Goal: Information Seeking & Learning: Learn about a topic

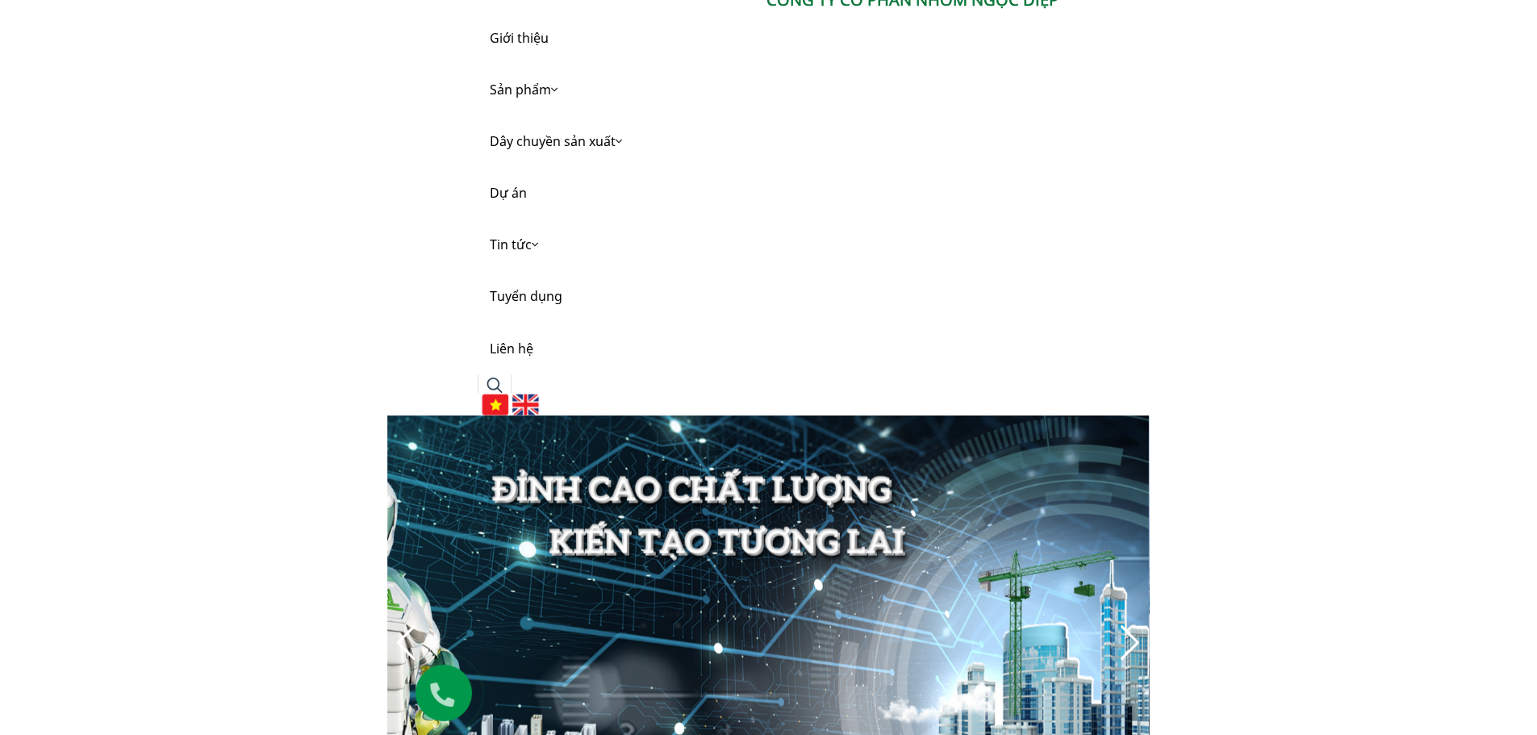
scroll to position [161, 0]
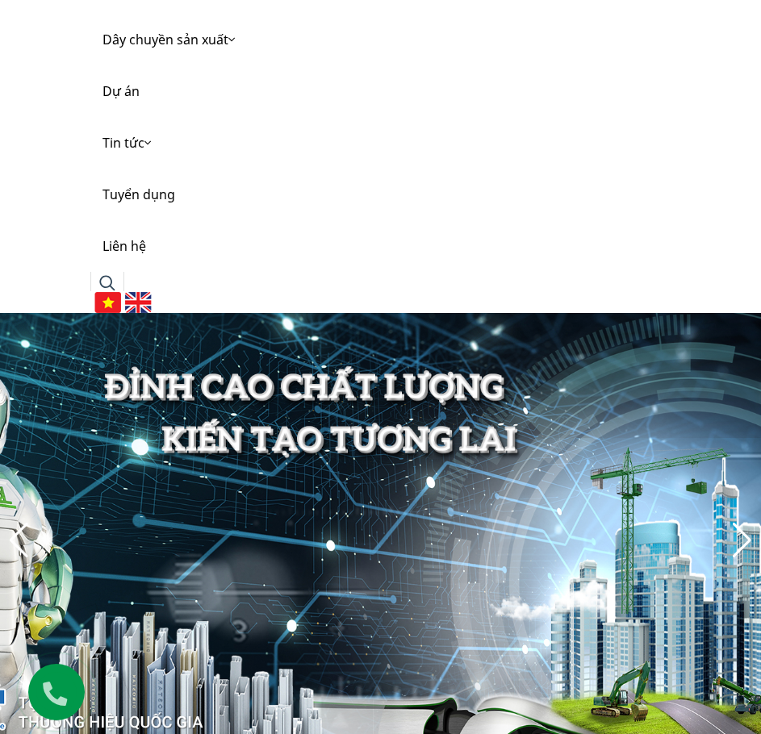
click at [146, 297] on img at bounding box center [138, 302] width 27 height 21
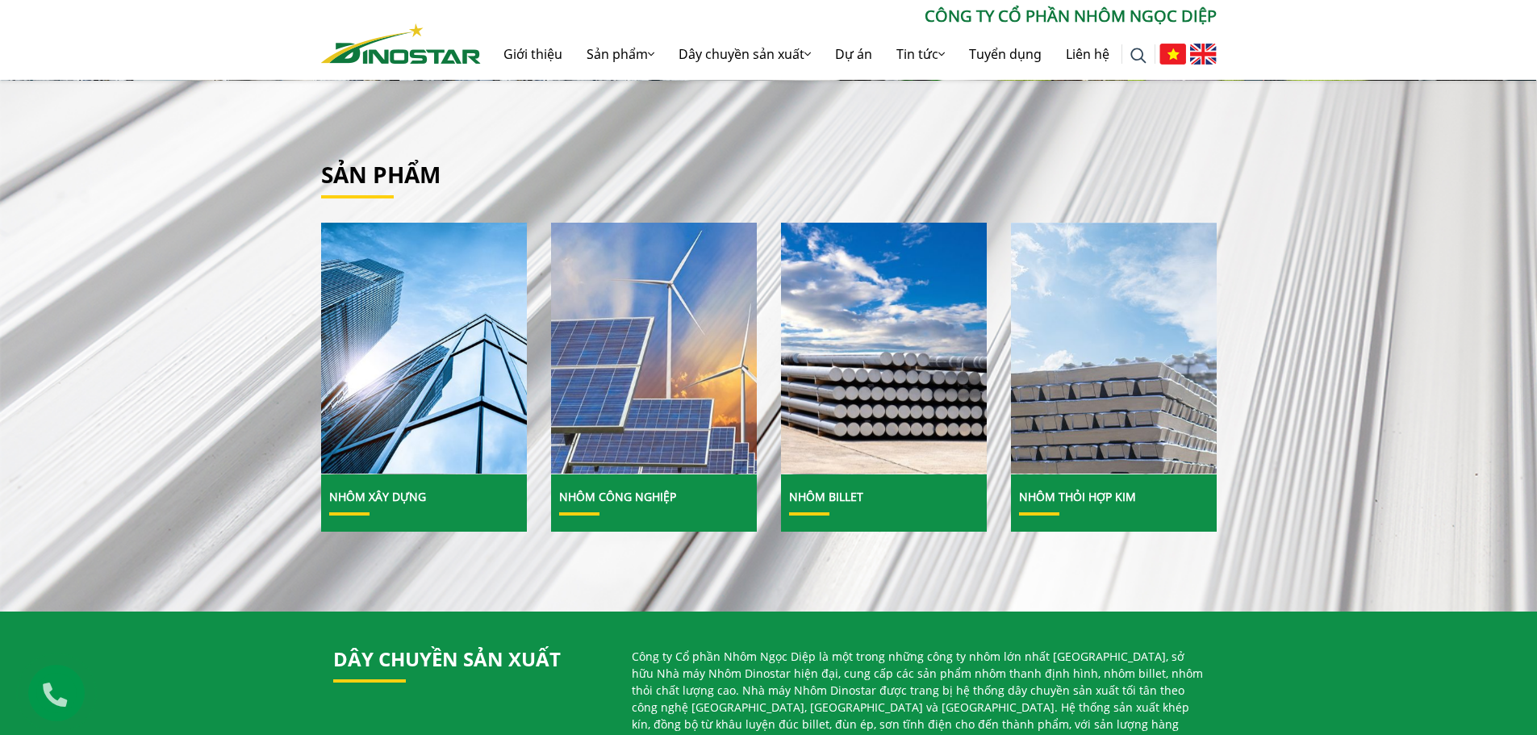
scroll to position [726, 0]
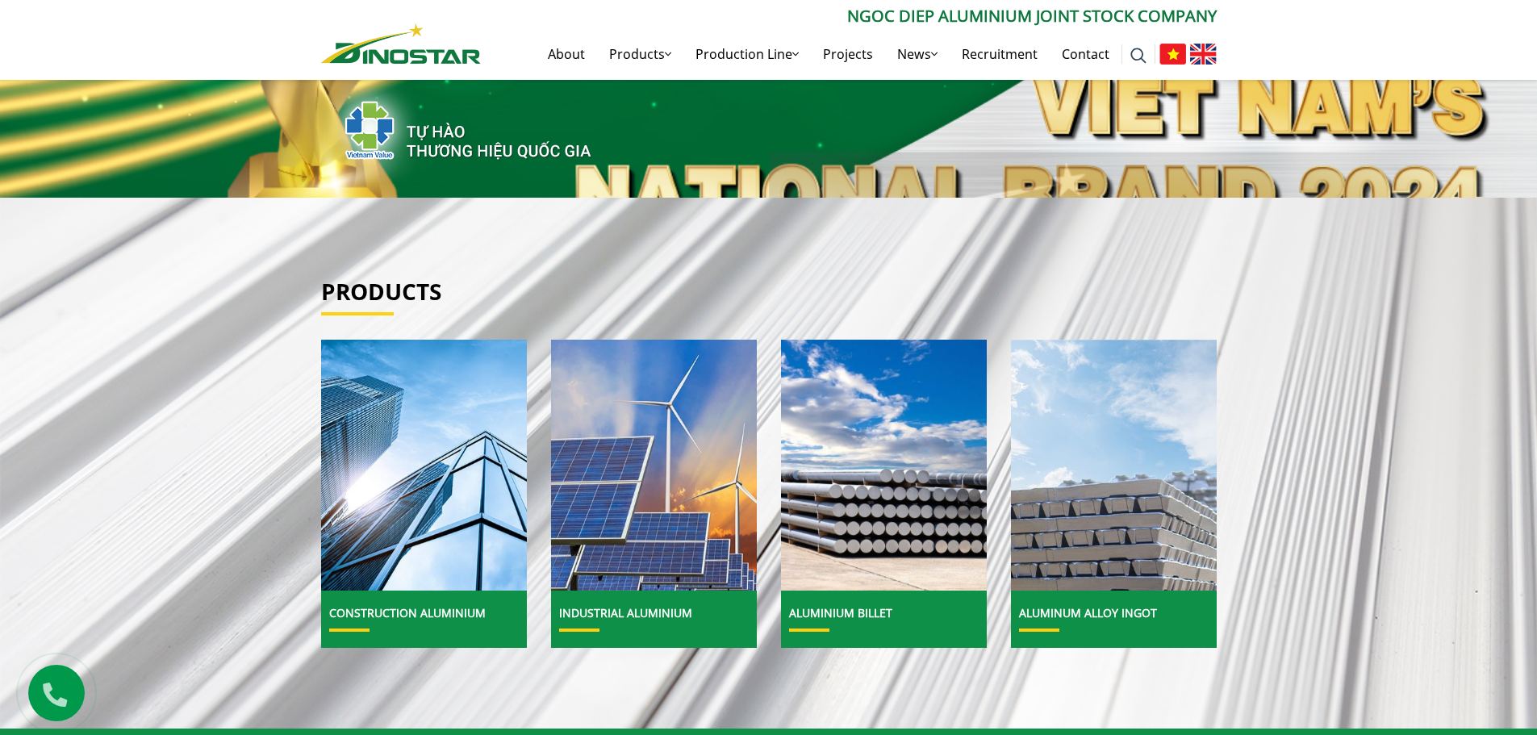
scroll to position [565, 0]
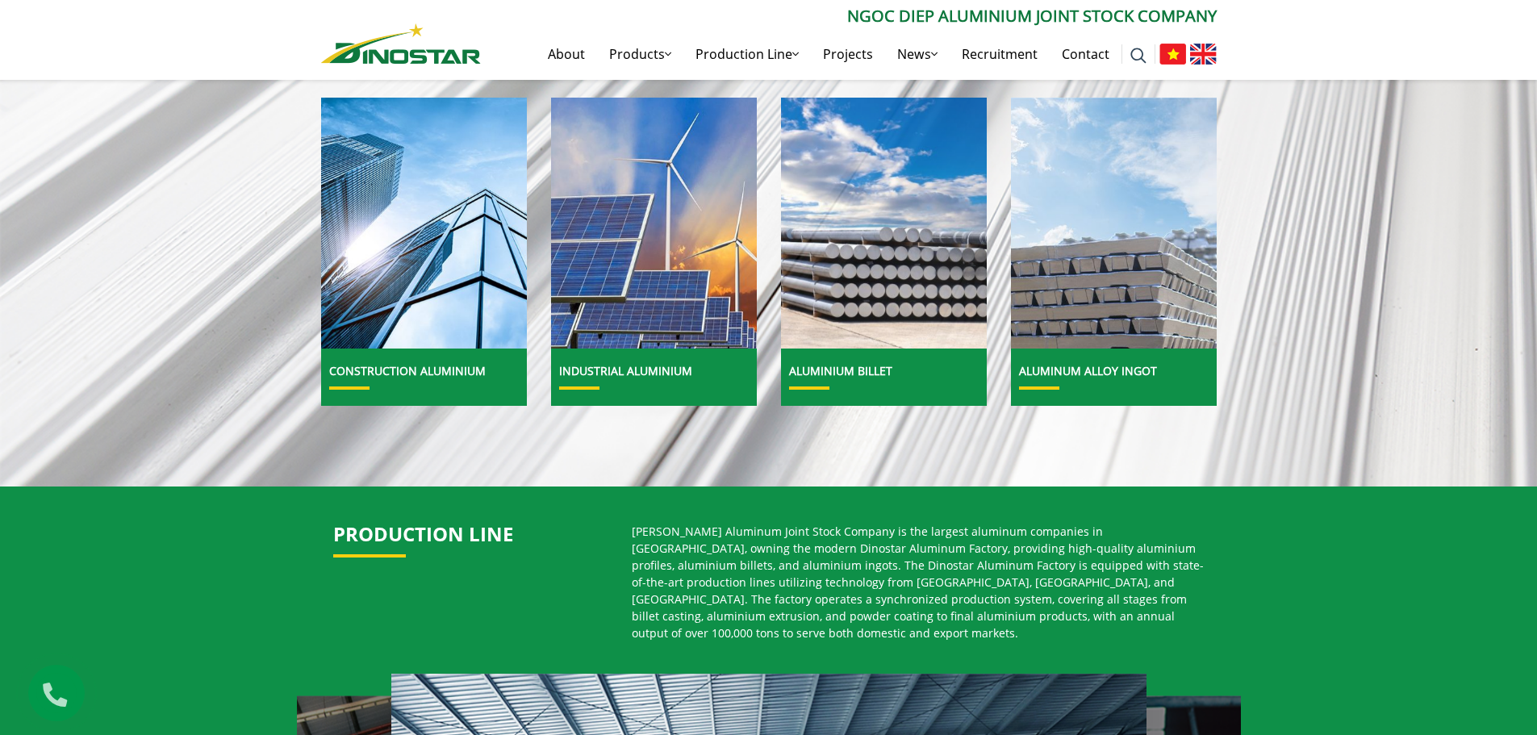
click at [853, 312] on img at bounding box center [884, 223] width 220 height 269
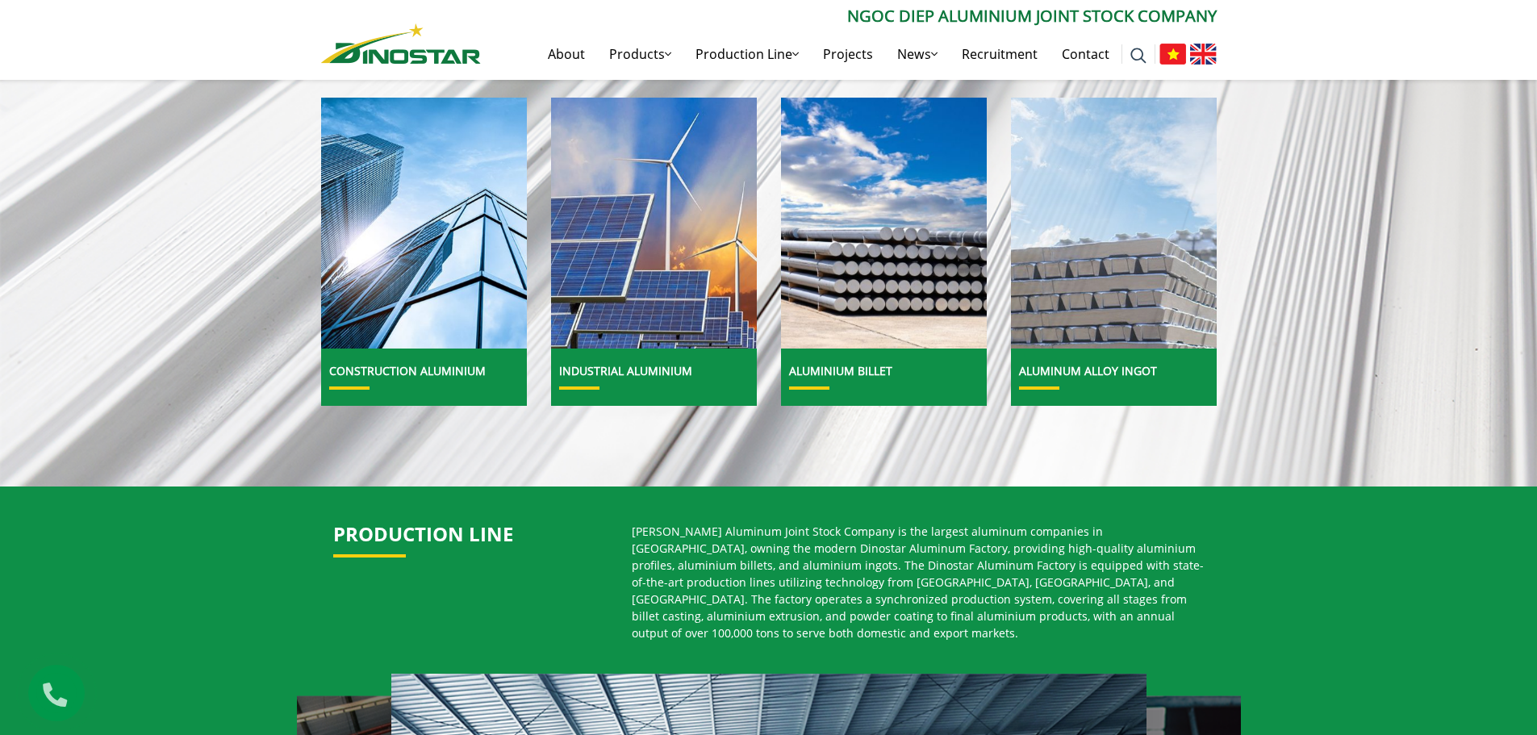
click at [1103, 327] on img at bounding box center [1113, 223] width 220 height 269
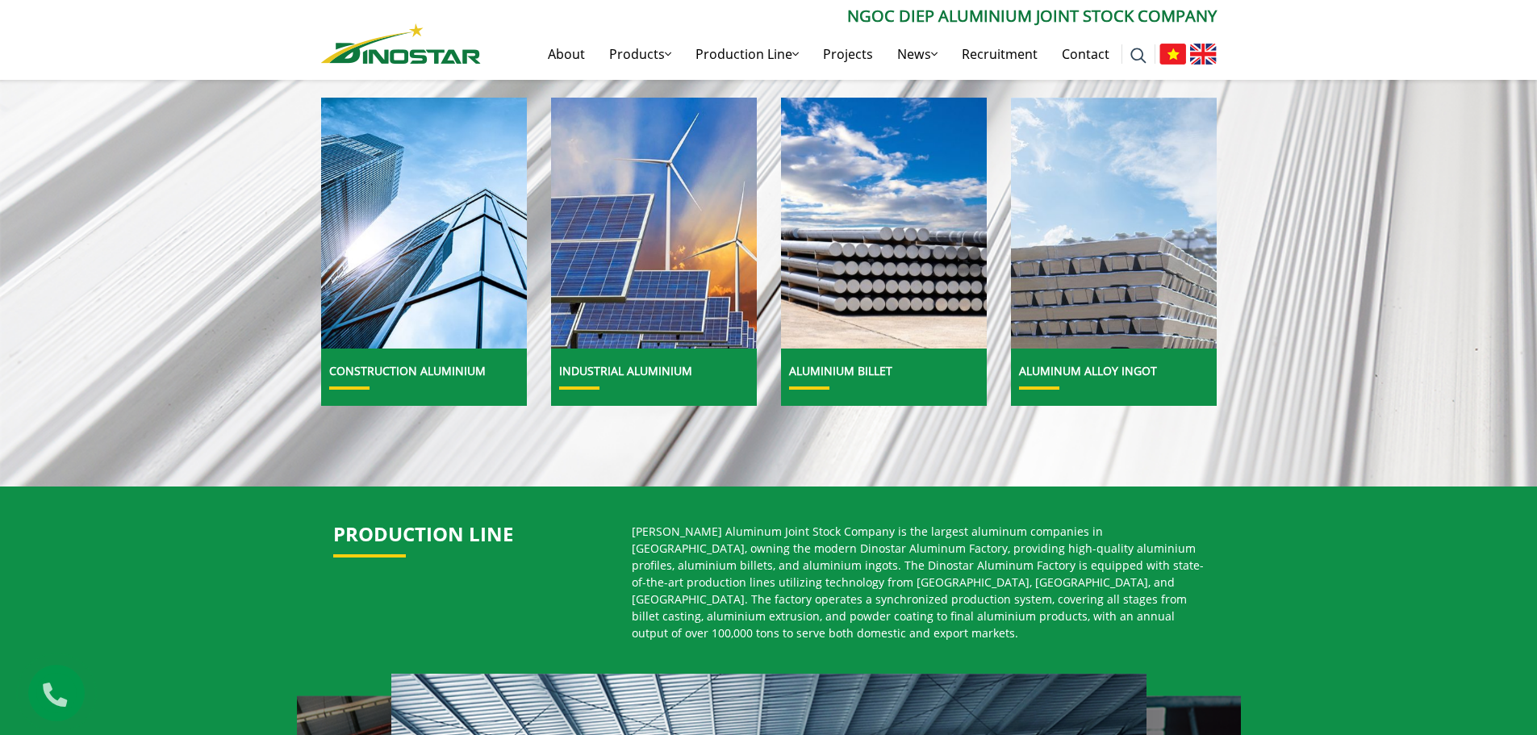
drag, startPoint x: 1113, startPoint y: 353, endPoint x: 1115, endPoint y: 369, distance: 16.2
click at [1113, 352] on div "Aluminum alloy ingot" at bounding box center [1114, 376] width 206 height 57
click at [1111, 376] on link "Aluminum alloy ingot" at bounding box center [1088, 370] width 138 height 15
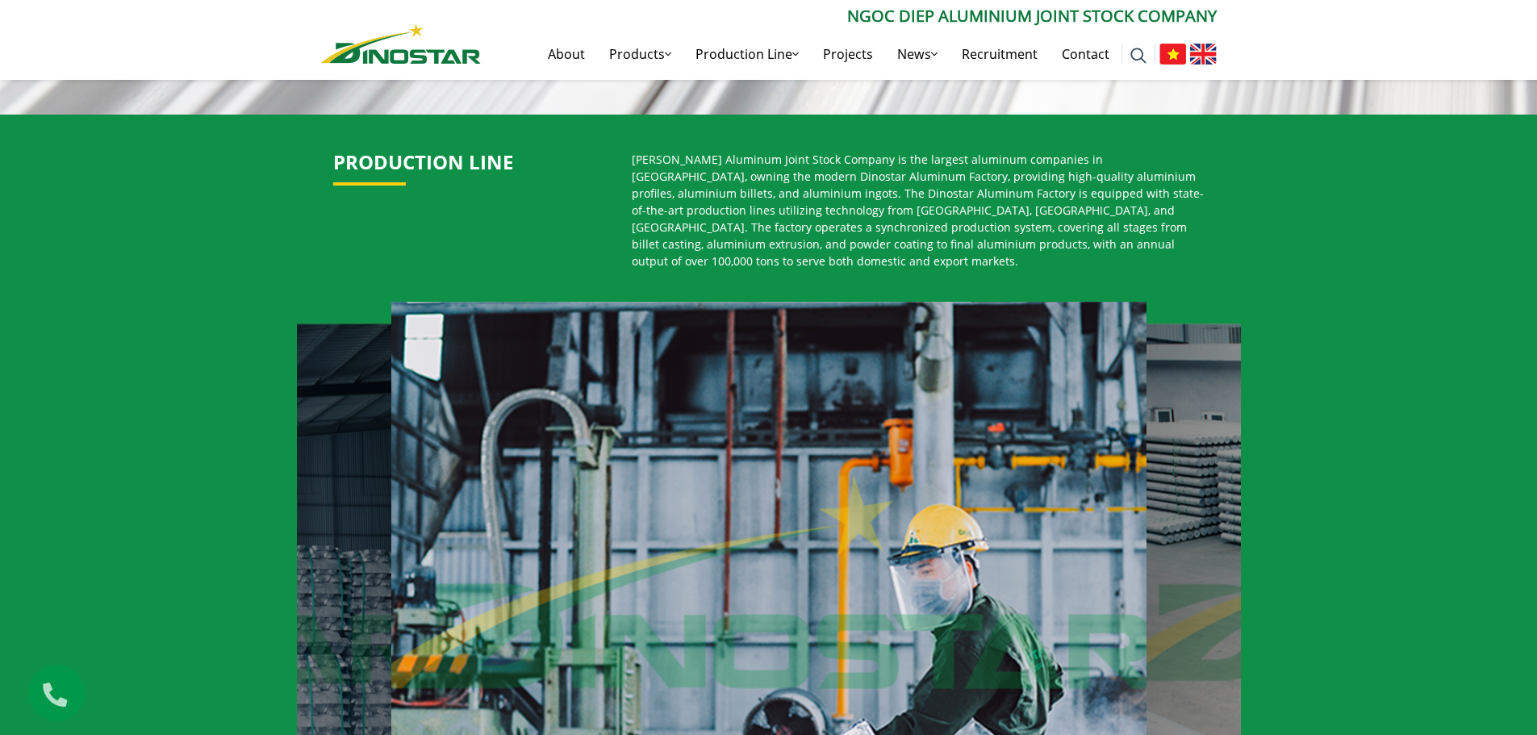
scroll to position [645, 0]
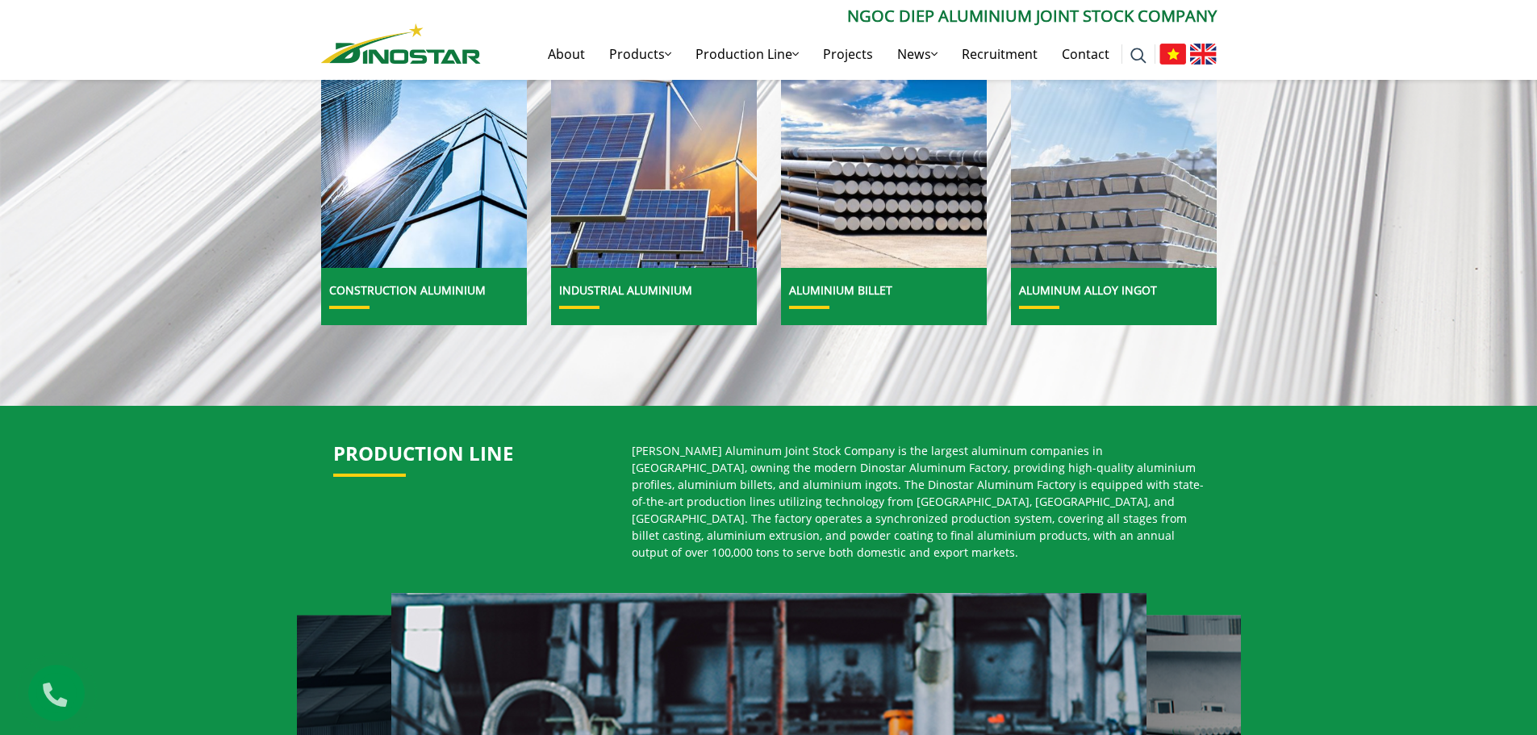
click at [1128, 265] on img at bounding box center [1113, 142] width 220 height 269
click at [1128, 222] on img at bounding box center [1113, 142] width 220 height 269
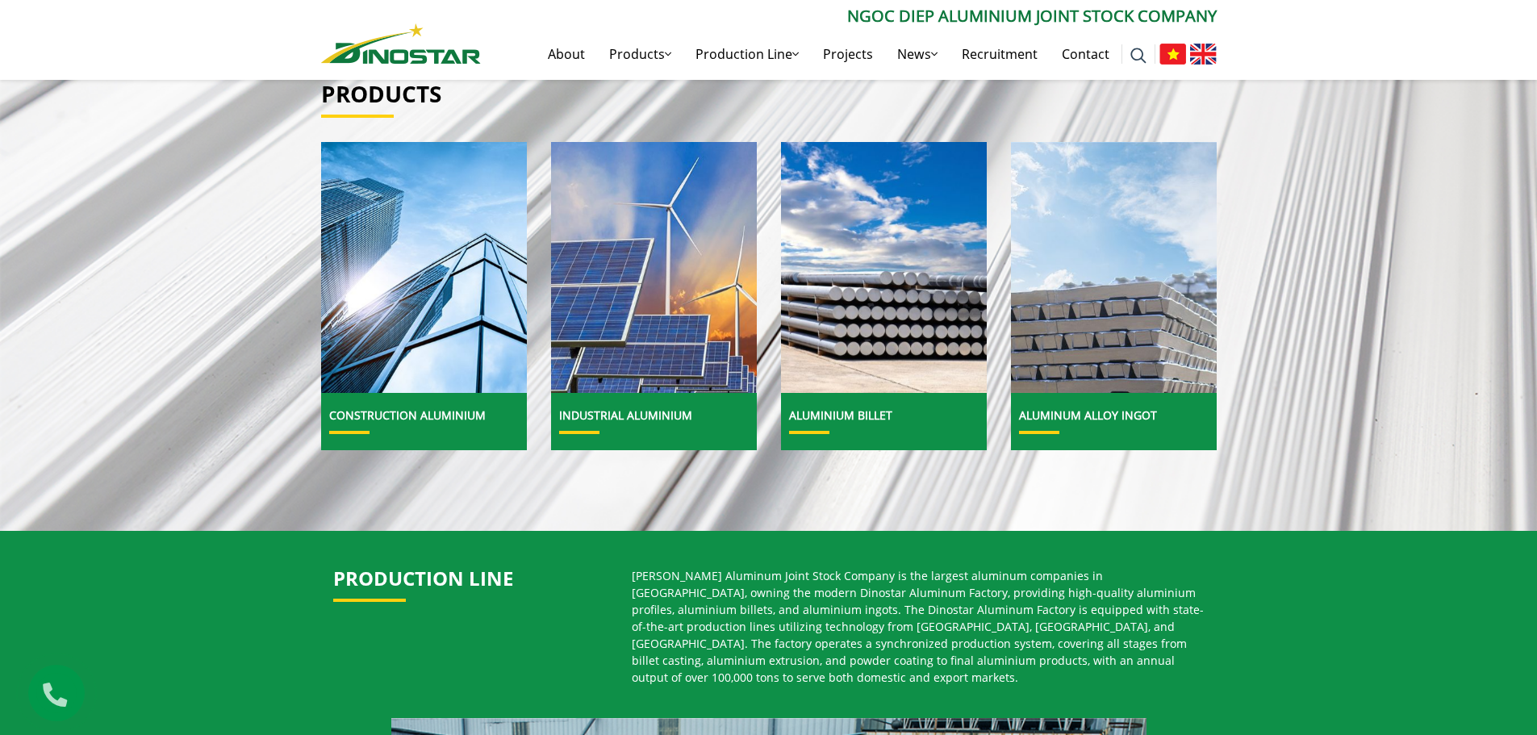
scroll to position [271, 0]
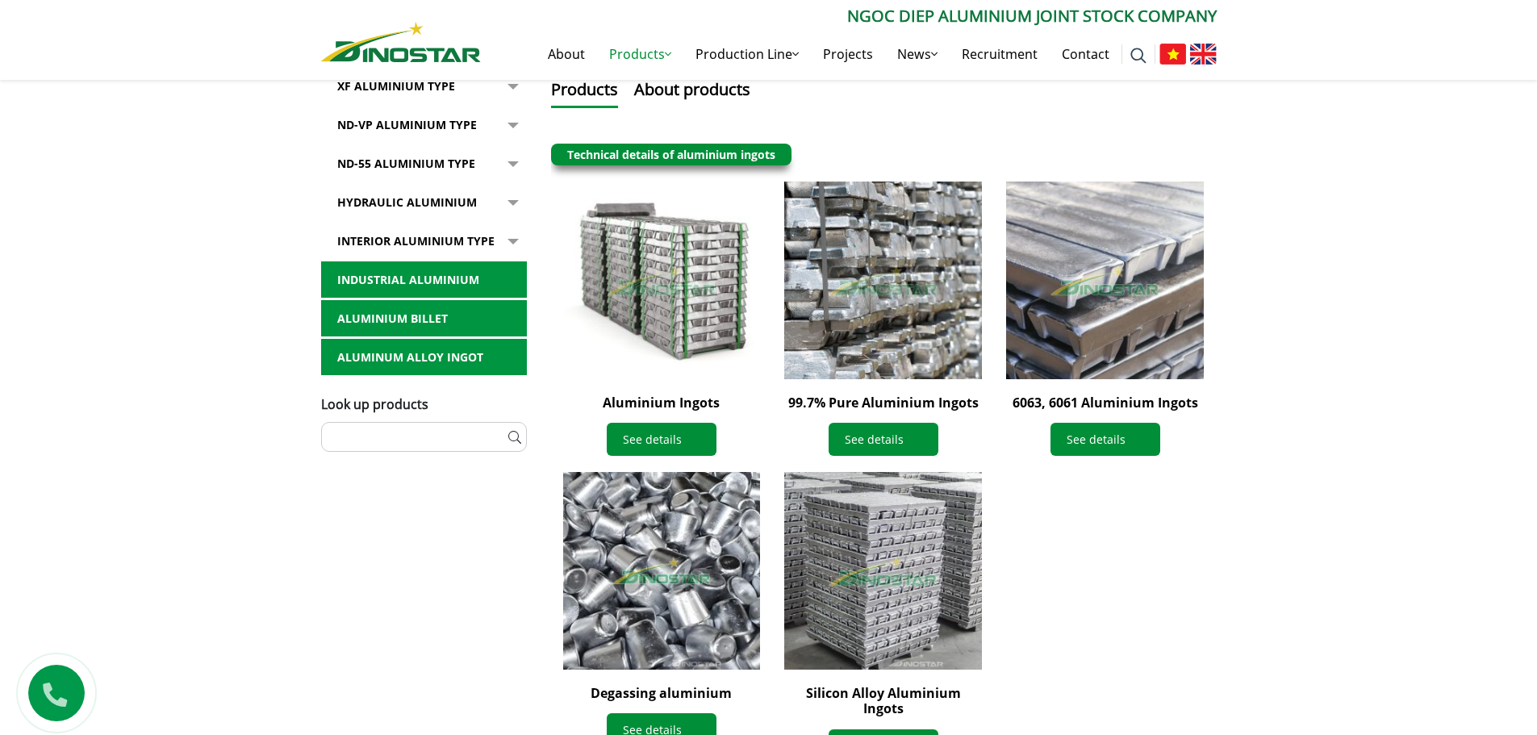
scroll to position [403, 0]
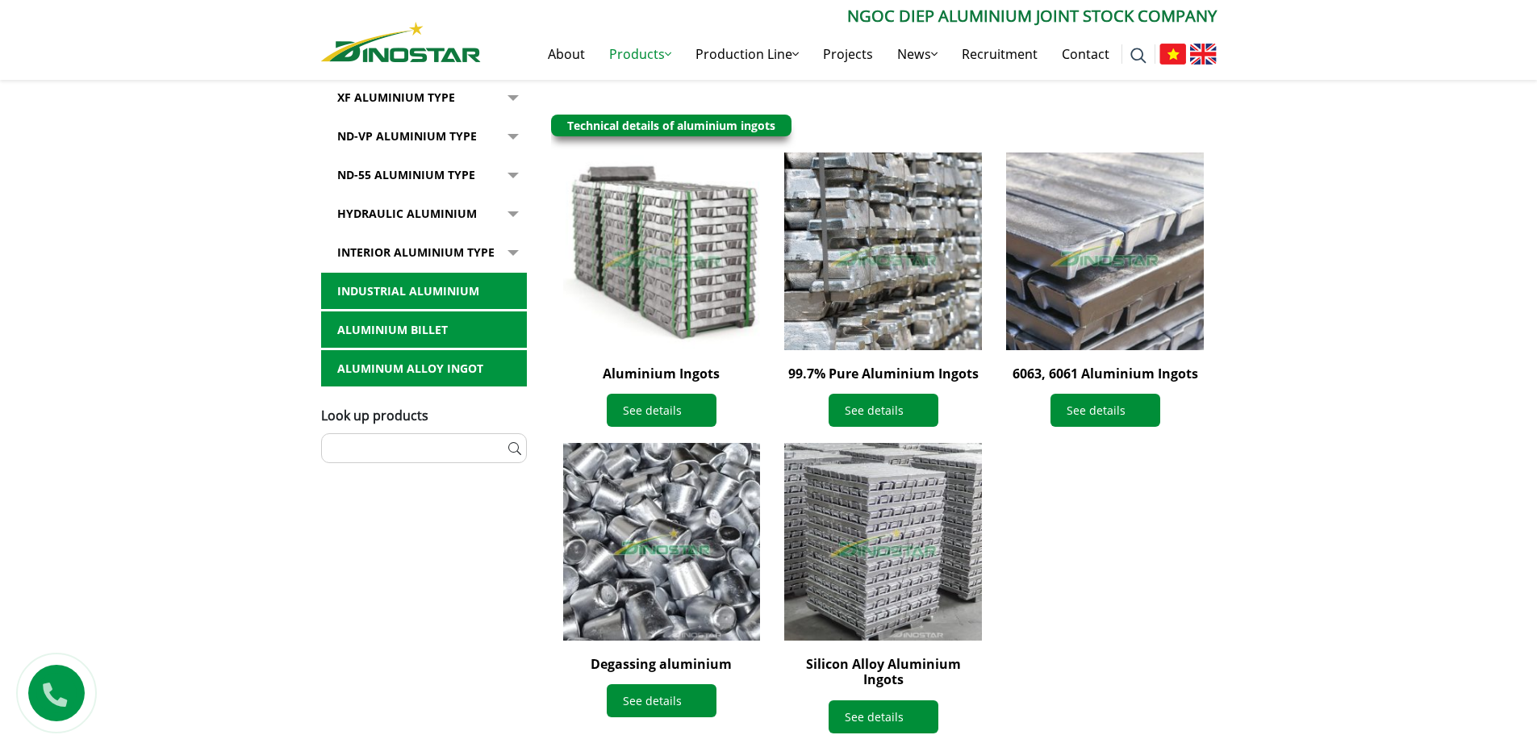
click at [675, 252] on img at bounding box center [661, 251] width 217 height 217
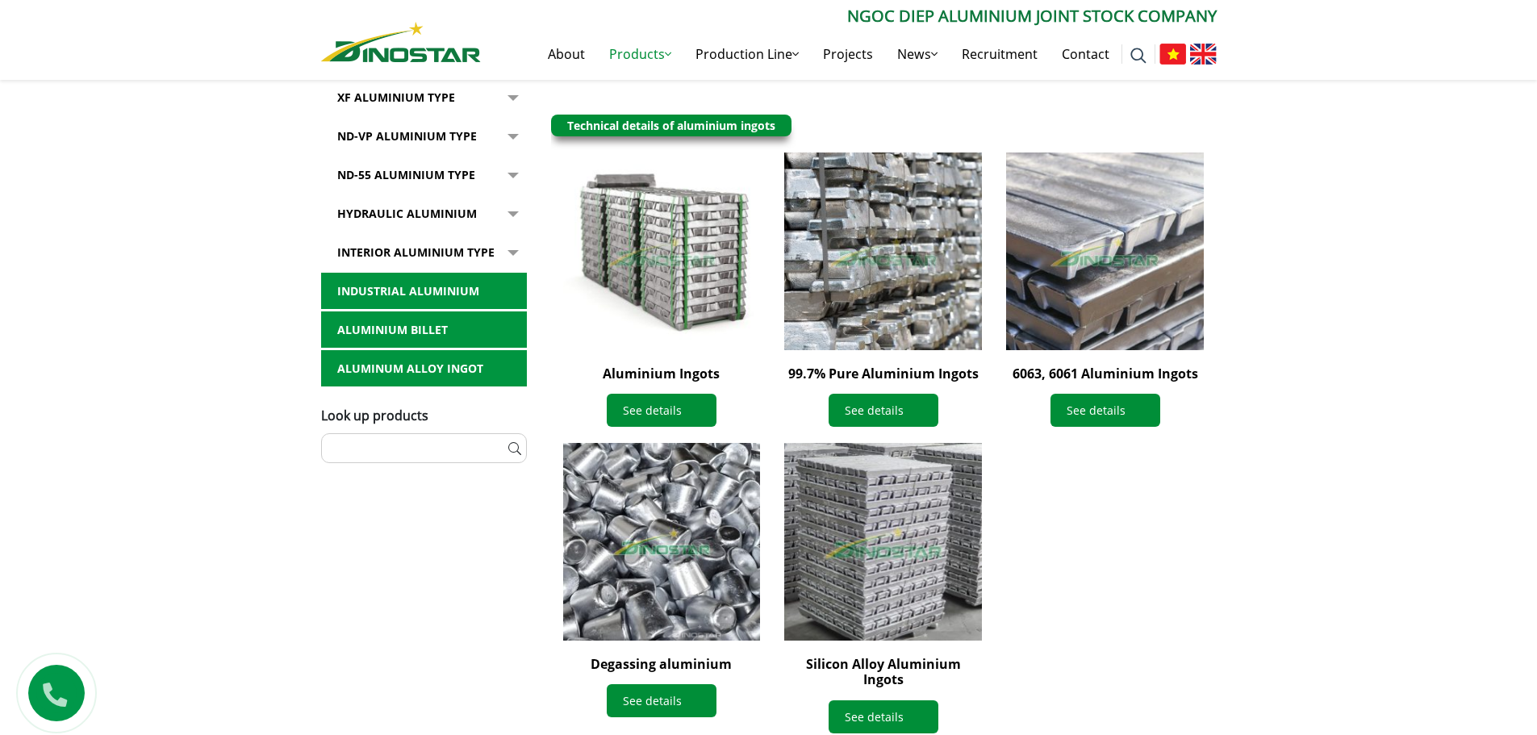
scroll to position [484, 0]
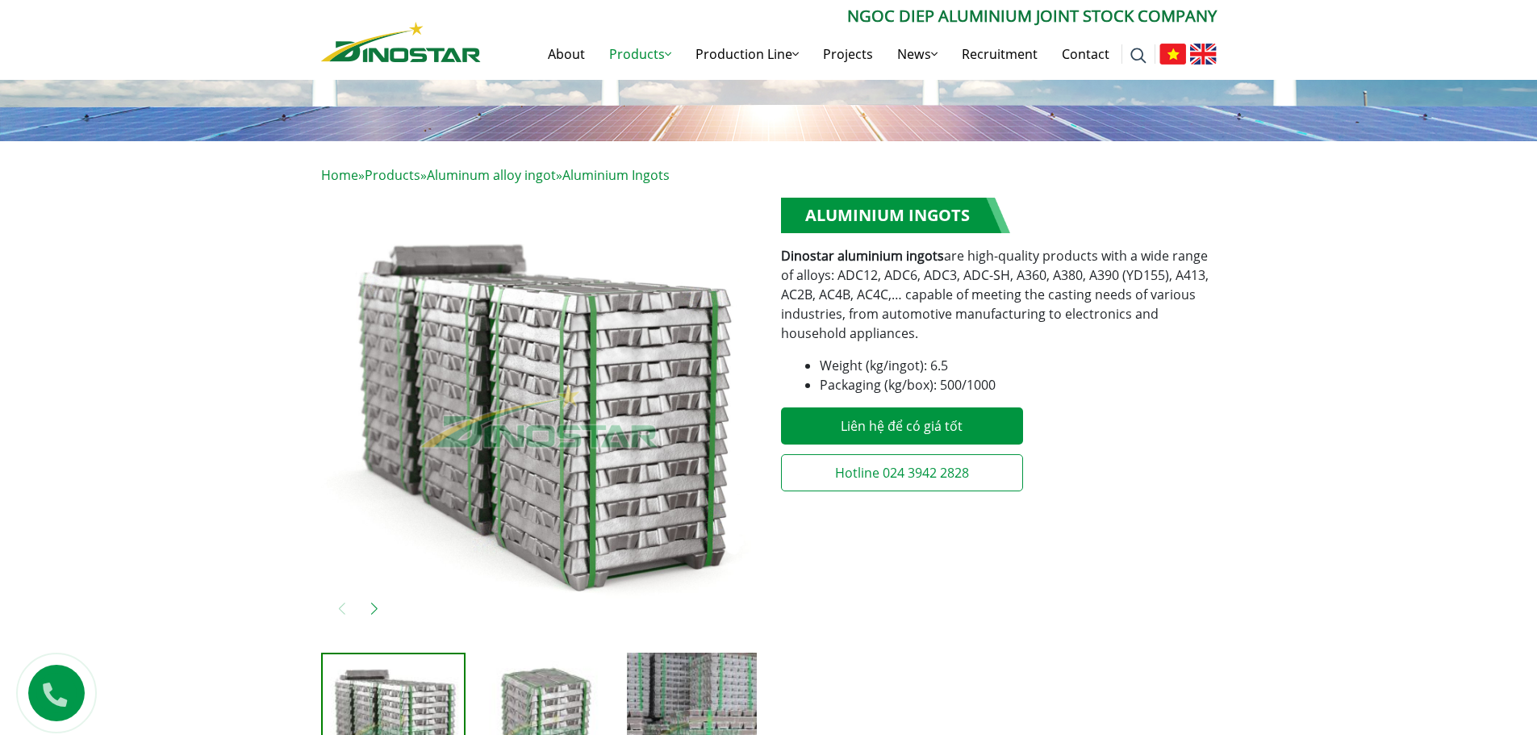
scroll to position [323, 0]
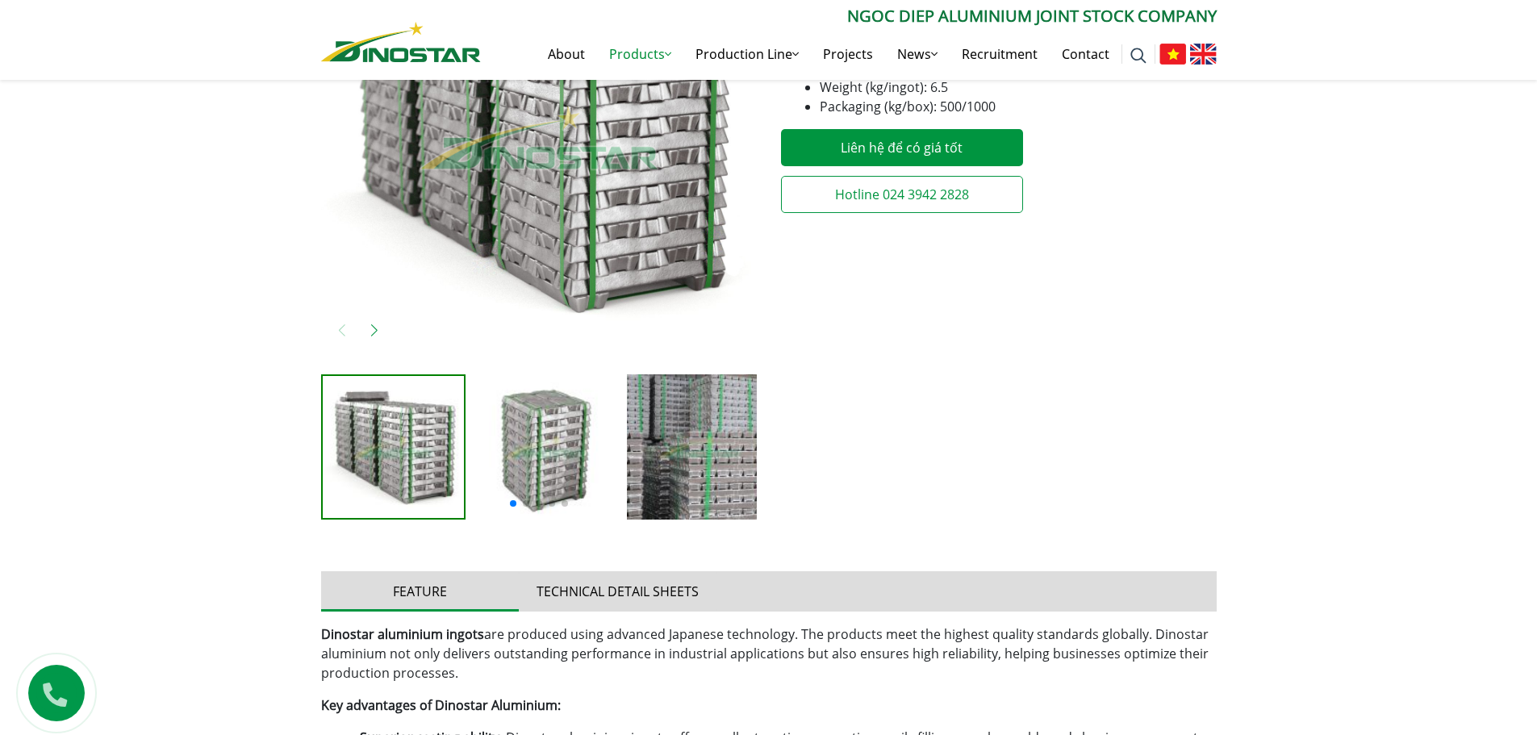
click at [685, 415] on img "3 / 7" at bounding box center [699, 446] width 145 height 145
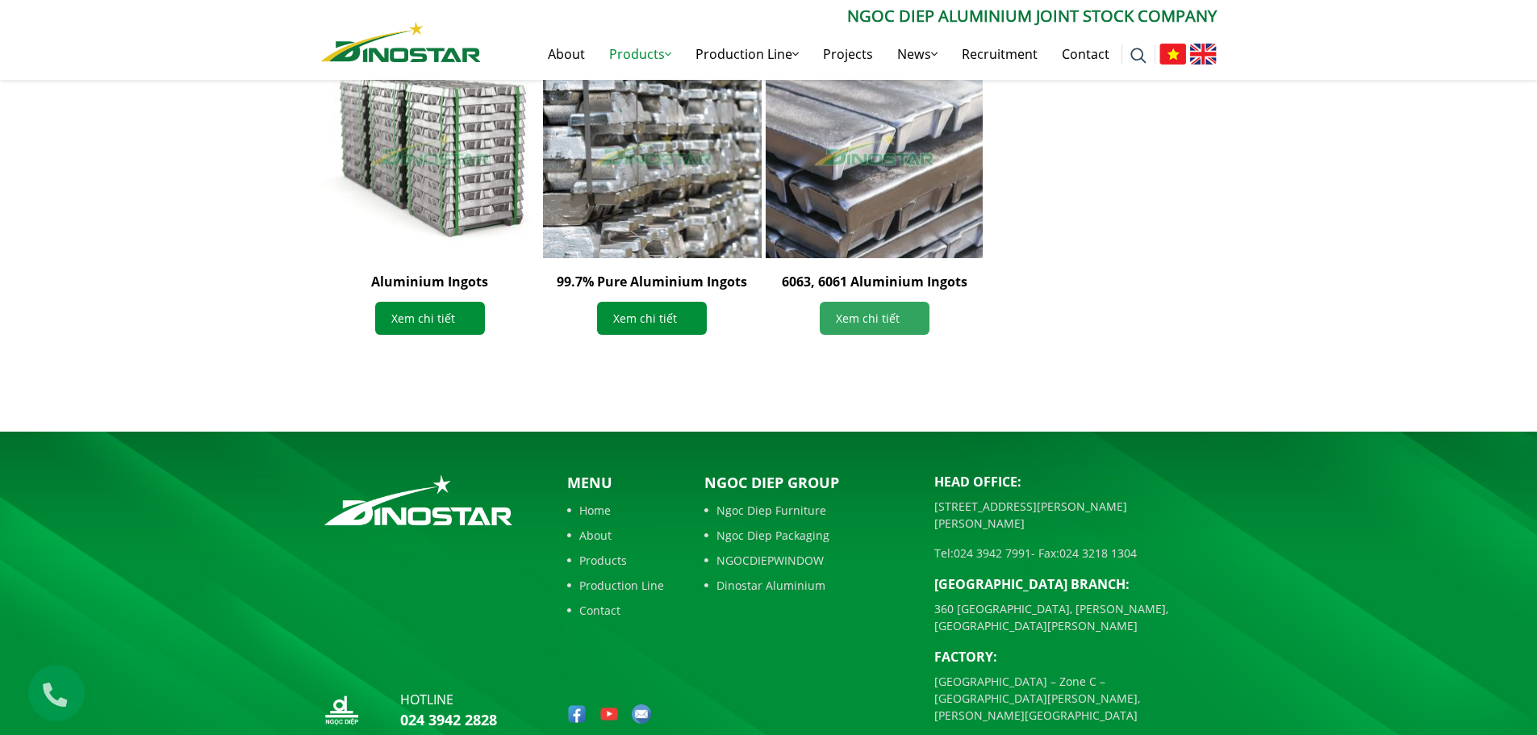
scroll to position [1527, 0]
